Goal: Check status: Check status

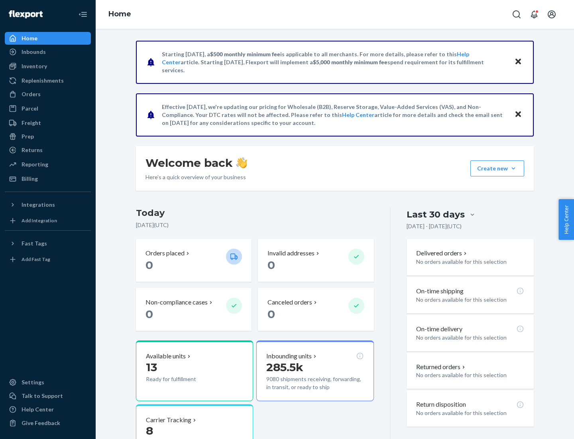
click at [514, 168] on button "Create new Create new inbound Create new order Create new product" at bounding box center [497, 168] width 54 height 16
click at [27, 136] on div "Prep" at bounding box center [28, 136] width 12 height 8
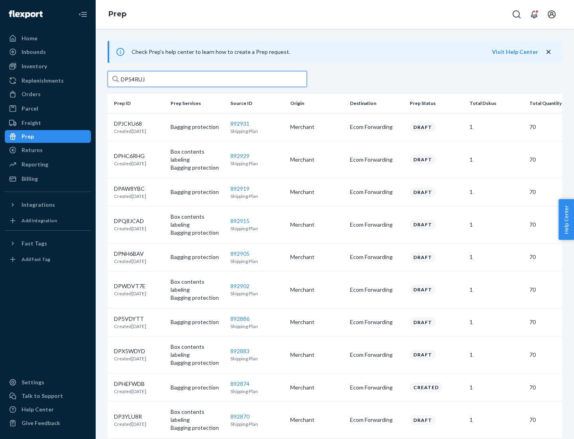
type input "DP54RUJL"
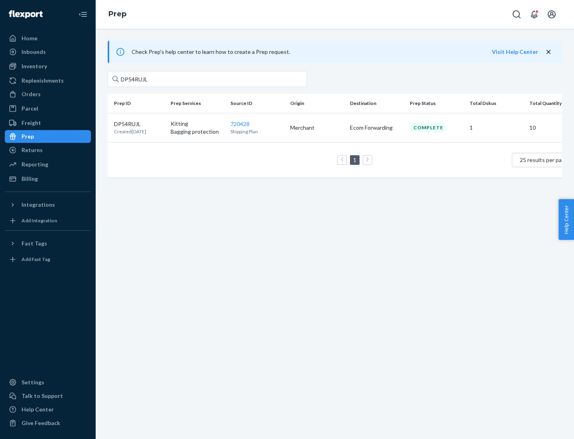
click at [139, 123] on p "DP54RUJL" at bounding box center [130, 124] width 32 height 8
